Goal: Find specific page/section: Find specific page/section

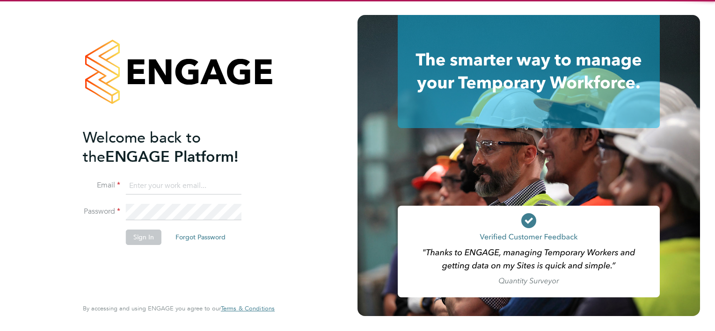
type input "ryan.scott@torus.co.uk"
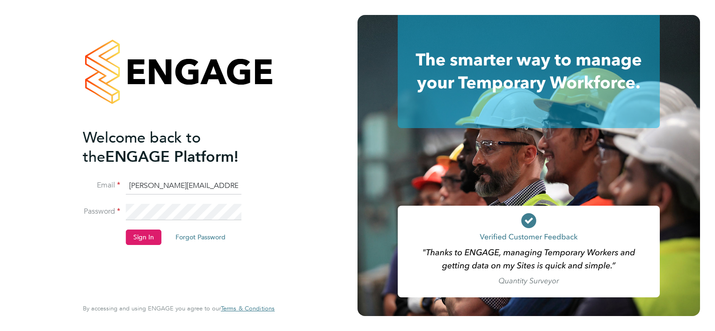
drag, startPoint x: 172, startPoint y: 255, endPoint x: 152, endPoint y: 236, distance: 27.8
click at [170, 255] on div "Welcome back to the ENGAGE Platform! Email ryan.scott@torus.co.uk Password Sign…" at bounding box center [174, 212] width 183 height 169
click at [144, 230] on button "Sign In" at bounding box center [144, 237] width 36 height 15
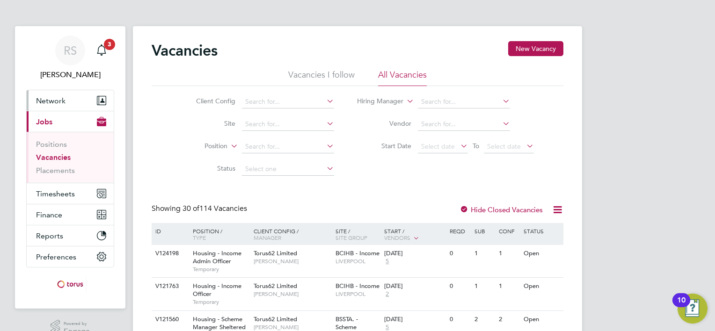
click at [61, 104] on span "Network" at bounding box center [50, 100] width 29 height 9
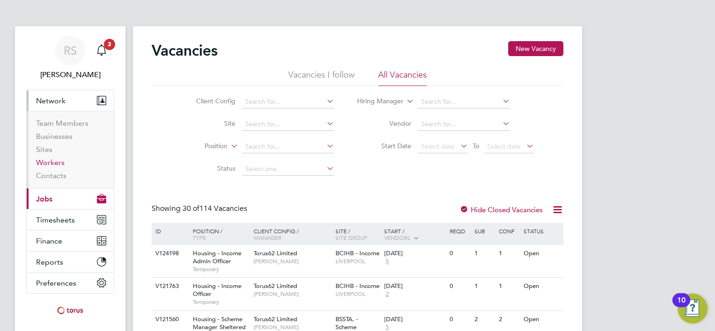
click at [55, 164] on link "Workers" at bounding box center [50, 162] width 29 height 9
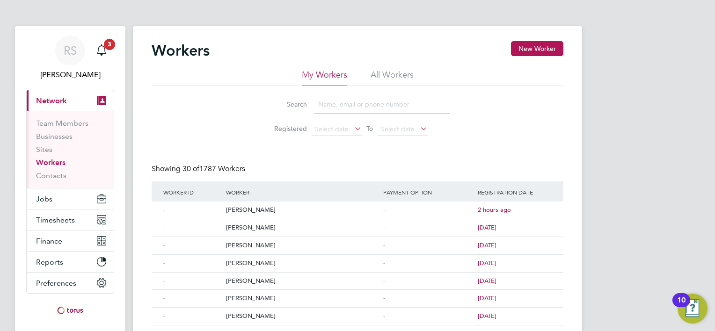
drag, startPoint x: 391, startPoint y: 72, endPoint x: 361, endPoint y: 96, distance: 38.4
click at [391, 72] on li "All Workers" at bounding box center [392, 77] width 43 height 17
click at [346, 105] on input at bounding box center [382, 105] width 137 height 18
type input "mchugh"
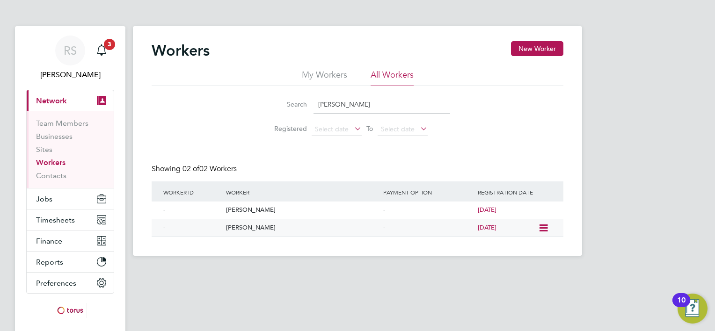
click at [250, 226] on div "[PERSON_NAME]" at bounding box center [302, 228] width 157 height 17
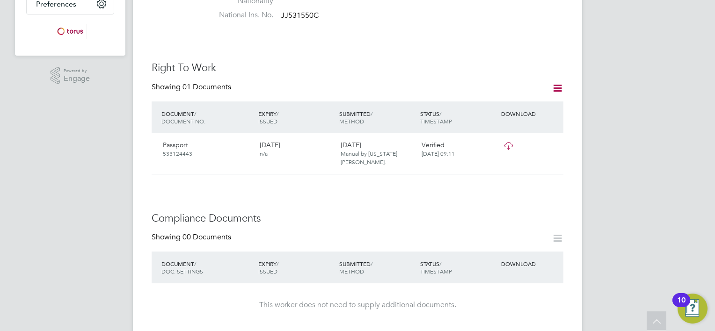
scroll to position [281, 0]
click at [512, 141] on icon at bounding box center [509, 144] width 12 height 7
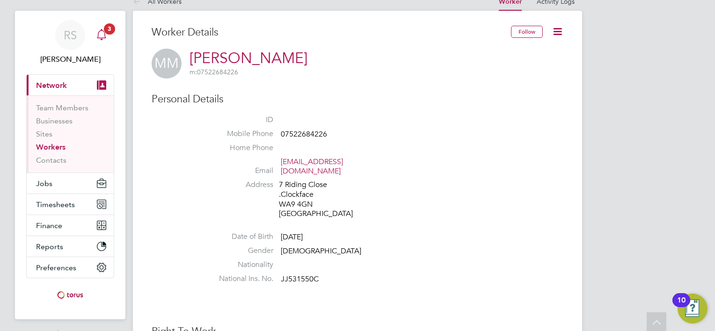
scroll to position [0, 0]
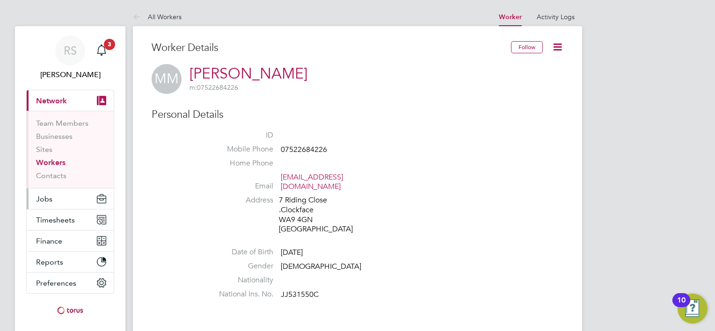
click at [51, 204] on button "Jobs" at bounding box center [70, 199] width 87 height 21
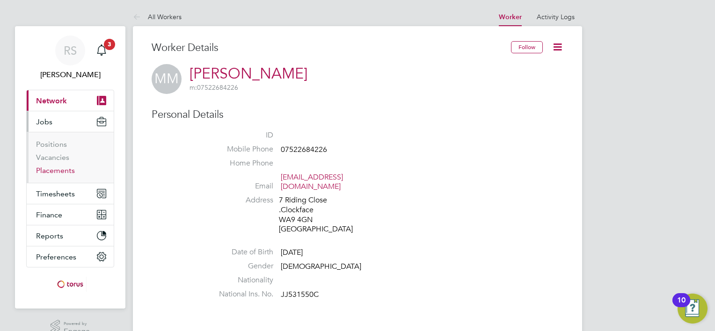
click at [59, 167] on link "Placements" at bounding box center [55, 170] width 39 height 9
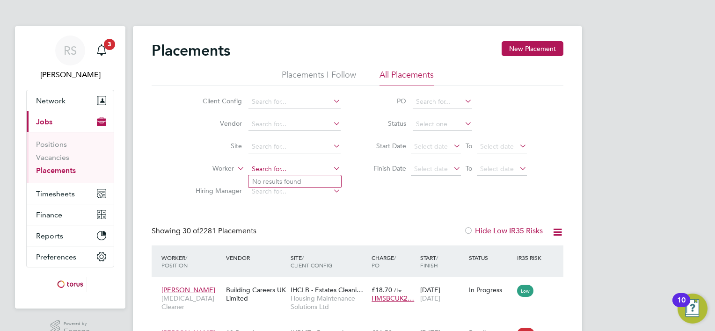
click at [273, 170] on input at bounding box center [295, 169] width 92 height 13
click at [280, 176] on li "Michael Mch ugh" at bounding box center [295, 182] width 93 height 13
type input "[PERSON_NAME]"
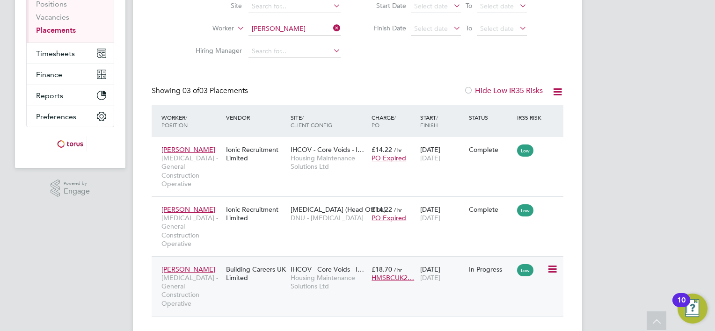
click at [272, 274] on div "Michael Mchugh HMS - General Construction Operative Building Careers UK Limited…" at bounding box center [358, 287] width 412 height 60
click at [268, 261] on div "Building Careers UK Limited" at bounding box center [256, 274] width 65 height 26
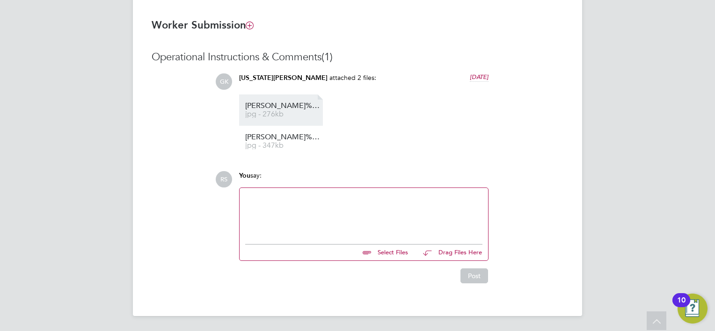
click at [287, 108] on span "[PERSON_NAME]%20Mchugh%20Certs" at bounding box center [282, 106] width 75 height 7
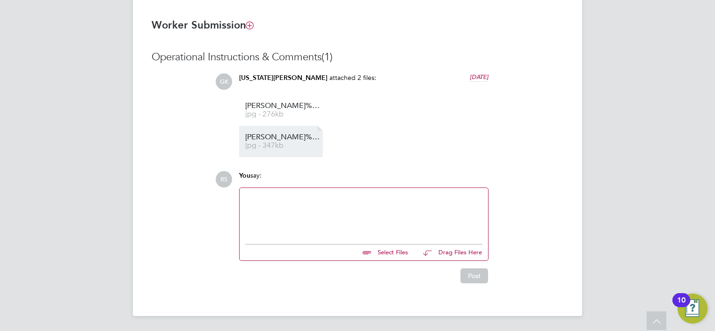
click at [283, 135] on span "[PERSON_NAME]%20Mchugh%20DBS" at bounding box center [282, 137] width 75 height 7
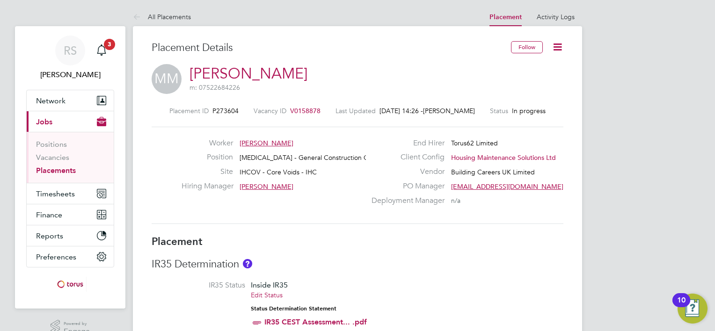
click at [334, 71] on div "MM [PERSON_NAME] m: 07522684226" at bounding box center [358, 80] width 412 height 32
